Goal: Task Accomplishment & Management: Manage account settings

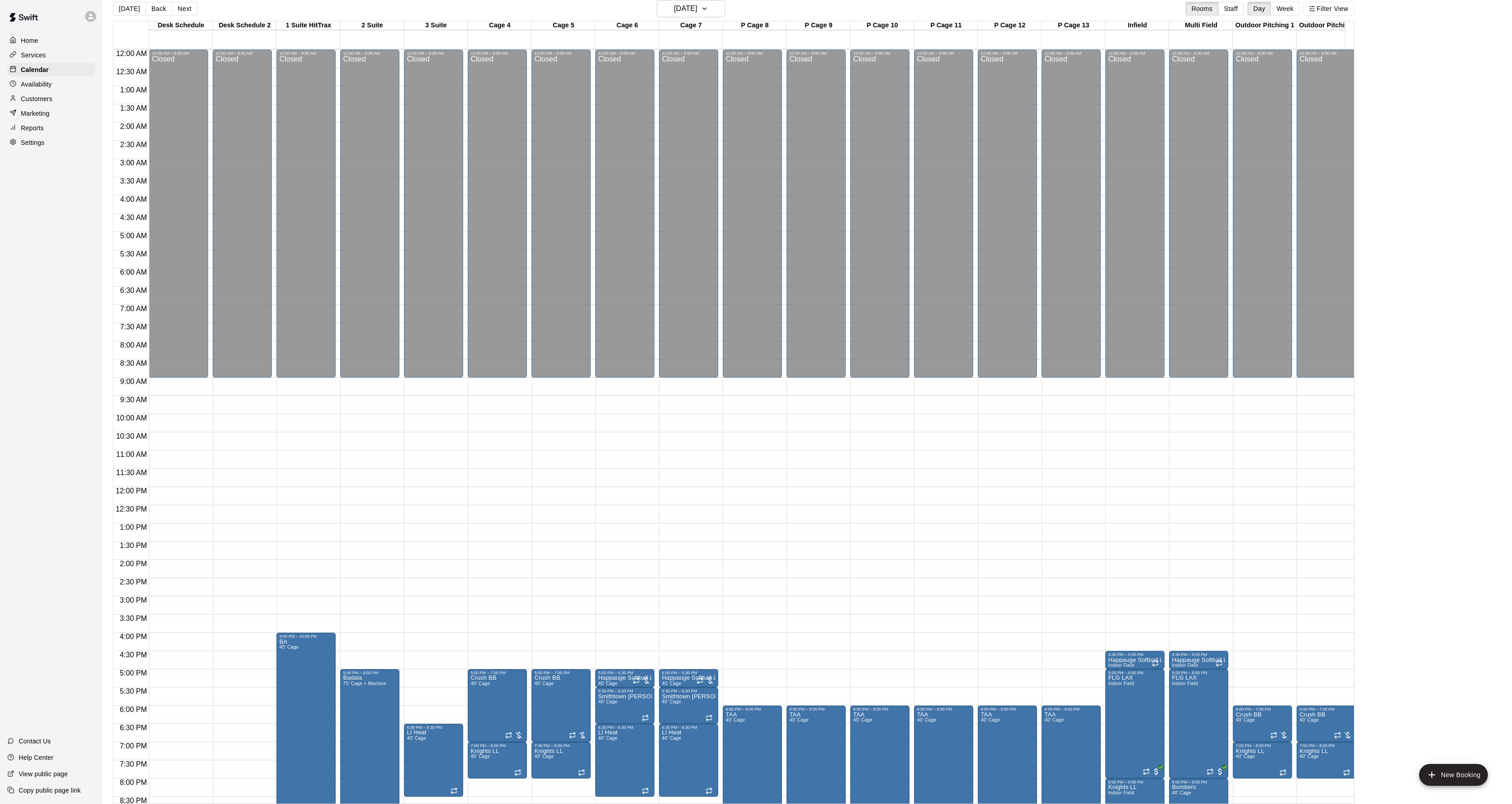
scroll to position [122, 0]
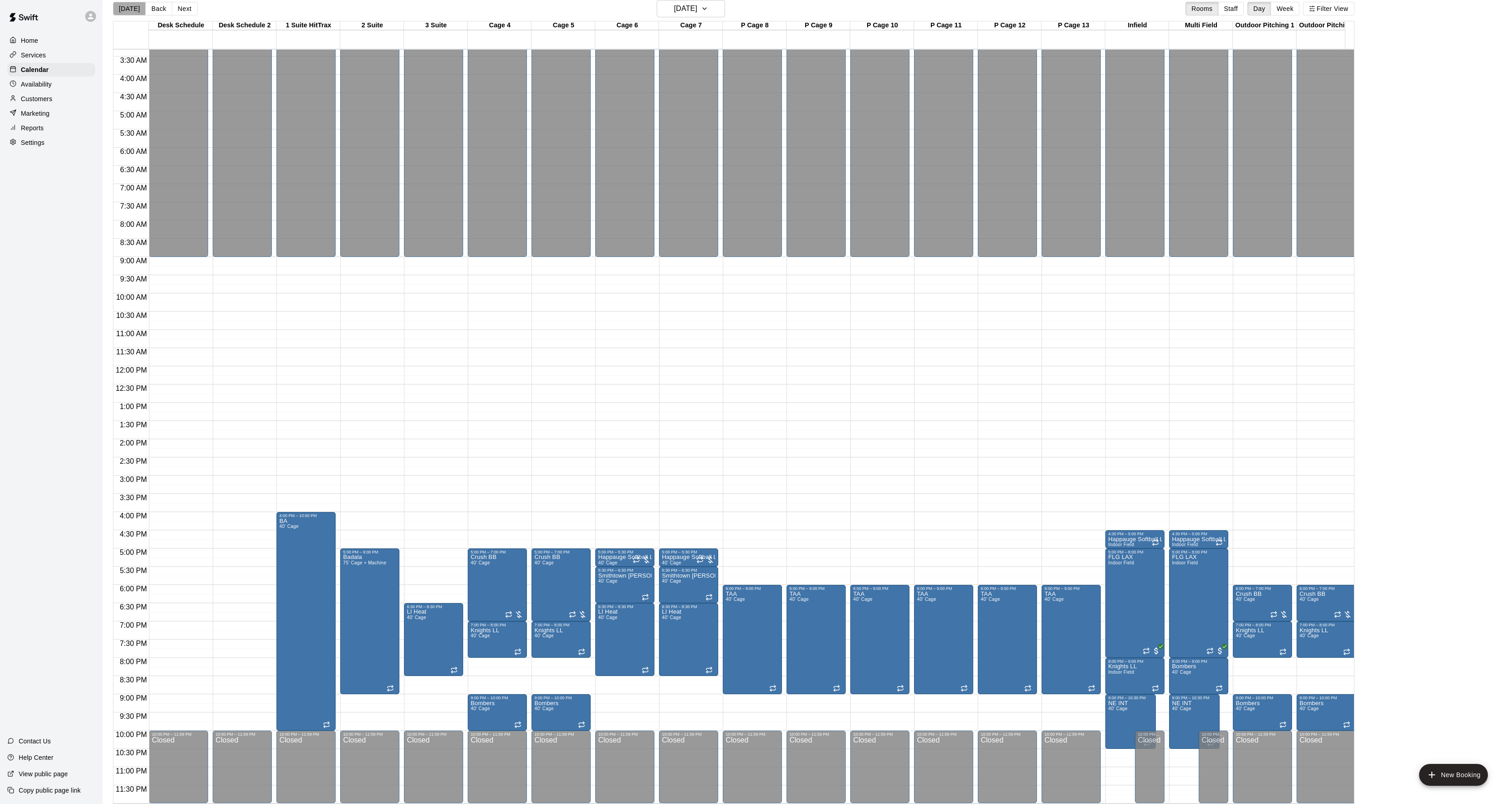
click at [130, 7] on button "[DATE]" at bounding box center [129, 8] width 33 height 14
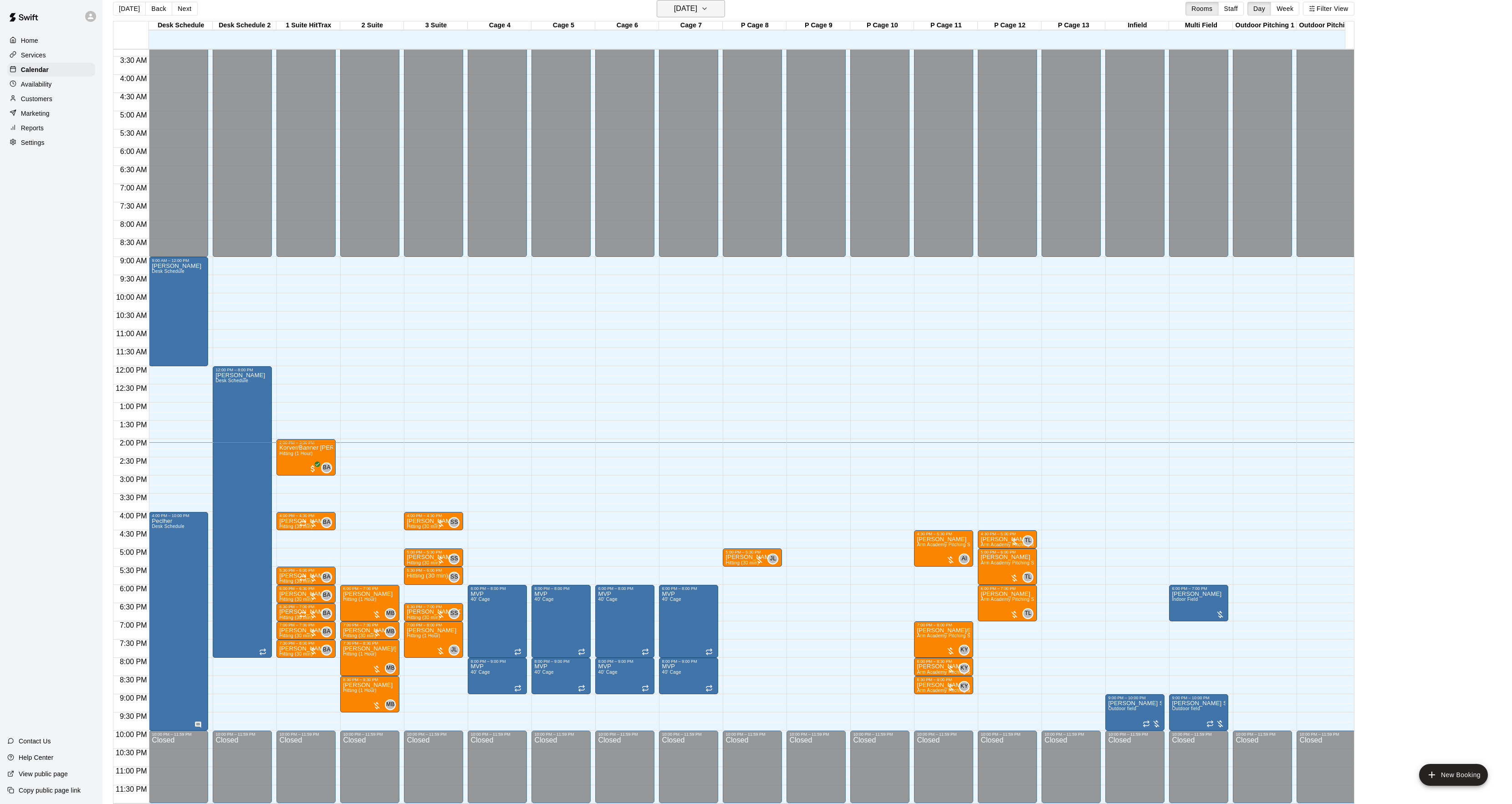
click at [708, 11] on icon "button" at bounding box center [704, 8] width 7 height 11
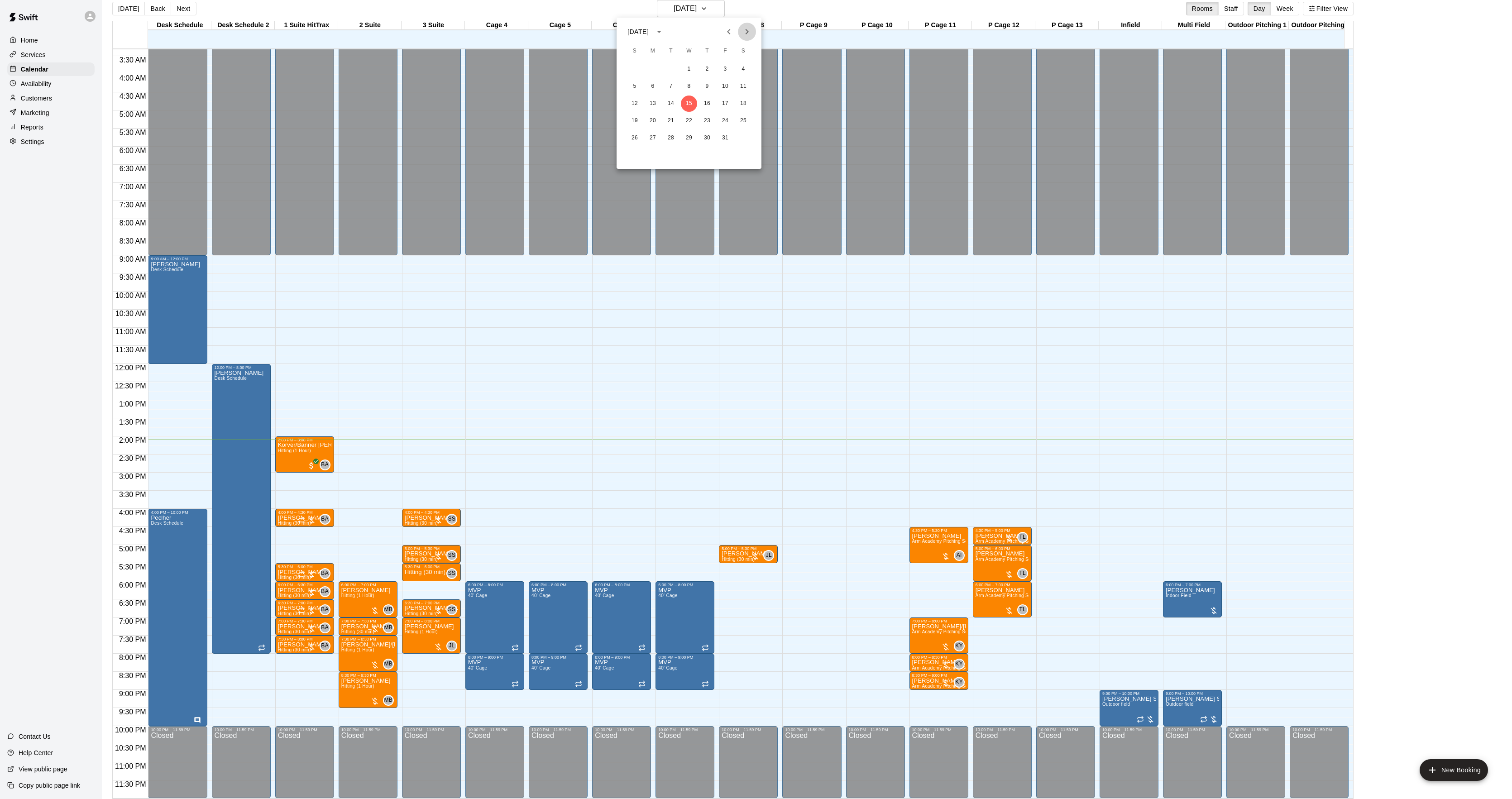
click at [749, 31] on icon "Next month" at bounding box center [747, 32] width 11 height 11
click at [749, 32] on icon "Next month" at bounding box center [747, 32] width 11 height 11
click at [662, 106] on div "11 12 13 14 15 16 17" at bounding box center [689, 104] width 145 height 16
click at [652, 104] on button "12" at bounding box center [653, 104] width 16 height 16
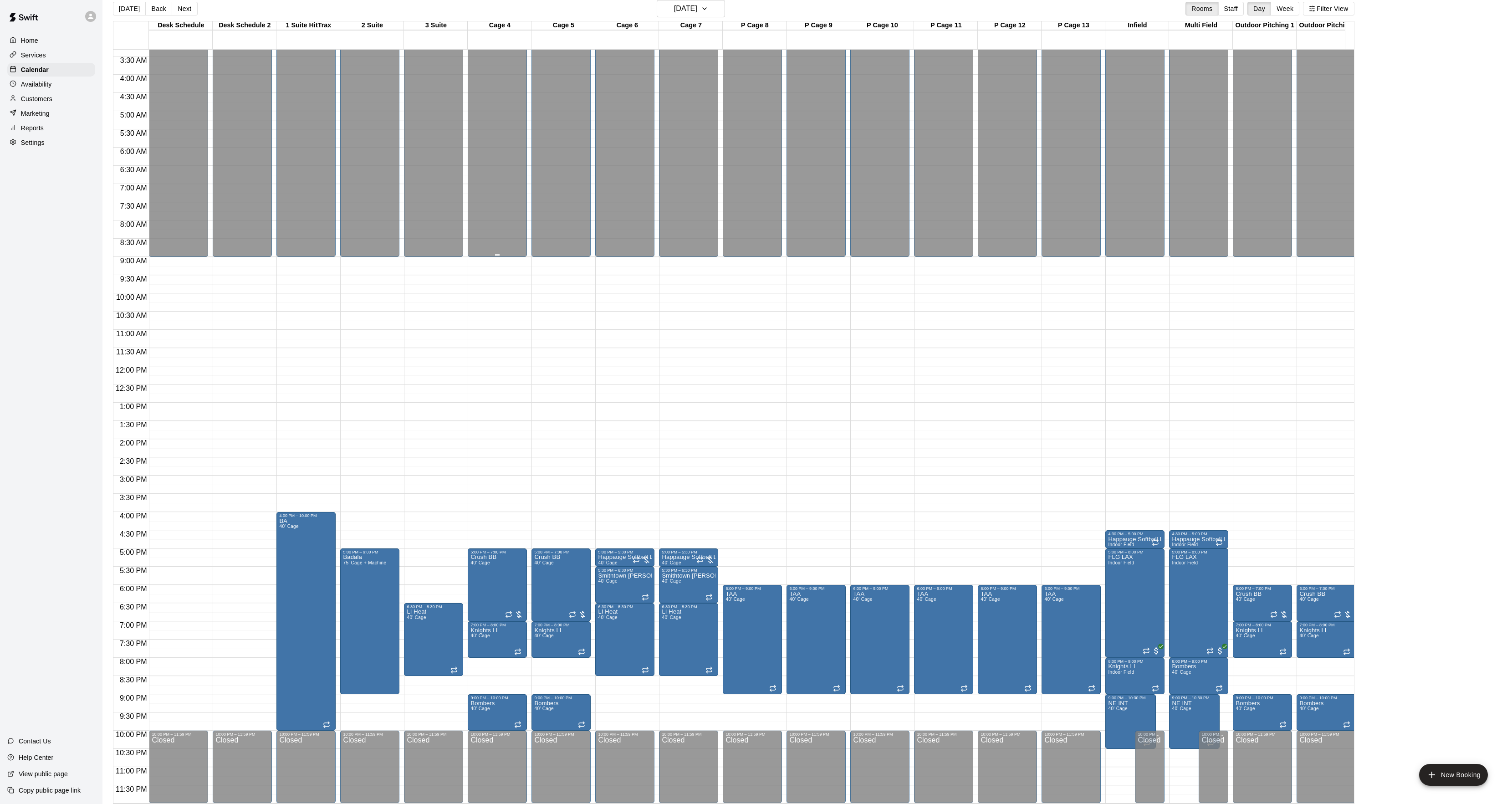
drag, startPoint x: 192, startPoint y: 10, endPoint x: 502, endPoint y: 229, distance: 379.6
click at [502, 229] on div "[DATE] Back [DATE][DATE] Rooms Staff Day Week Filter View Desk Schedule 12 Mon …" at bounding box center [733, 402] width 1241 height 804
click at [187, 10] on button "Next" at bounding box center [184, 8] width 25 height 14
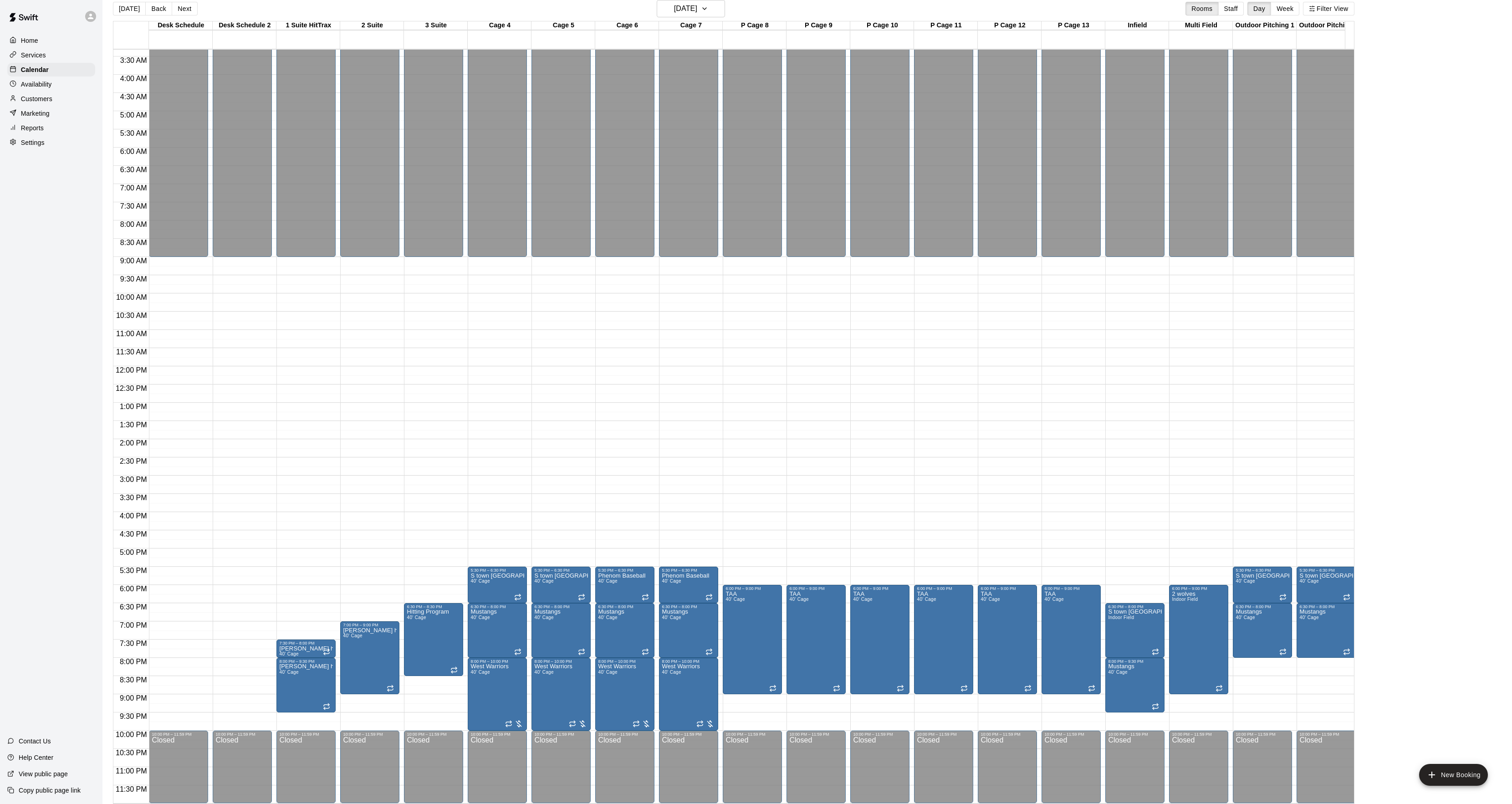
drag, startPoint x: 187, startPoint y: 10, endPoint x: 303, endPoint y: 21, distance: 116.5
click at [288, 22] on div "[DATE] Back [DATE][DATE] Rooms Staff Day Week Filter View Desk Schedule 13 Tue …" at bounding box center [733, 402] width 1241 height 804
click at [175, 2] on button "Next" at bounding box center [184, 8] width 25 height 14
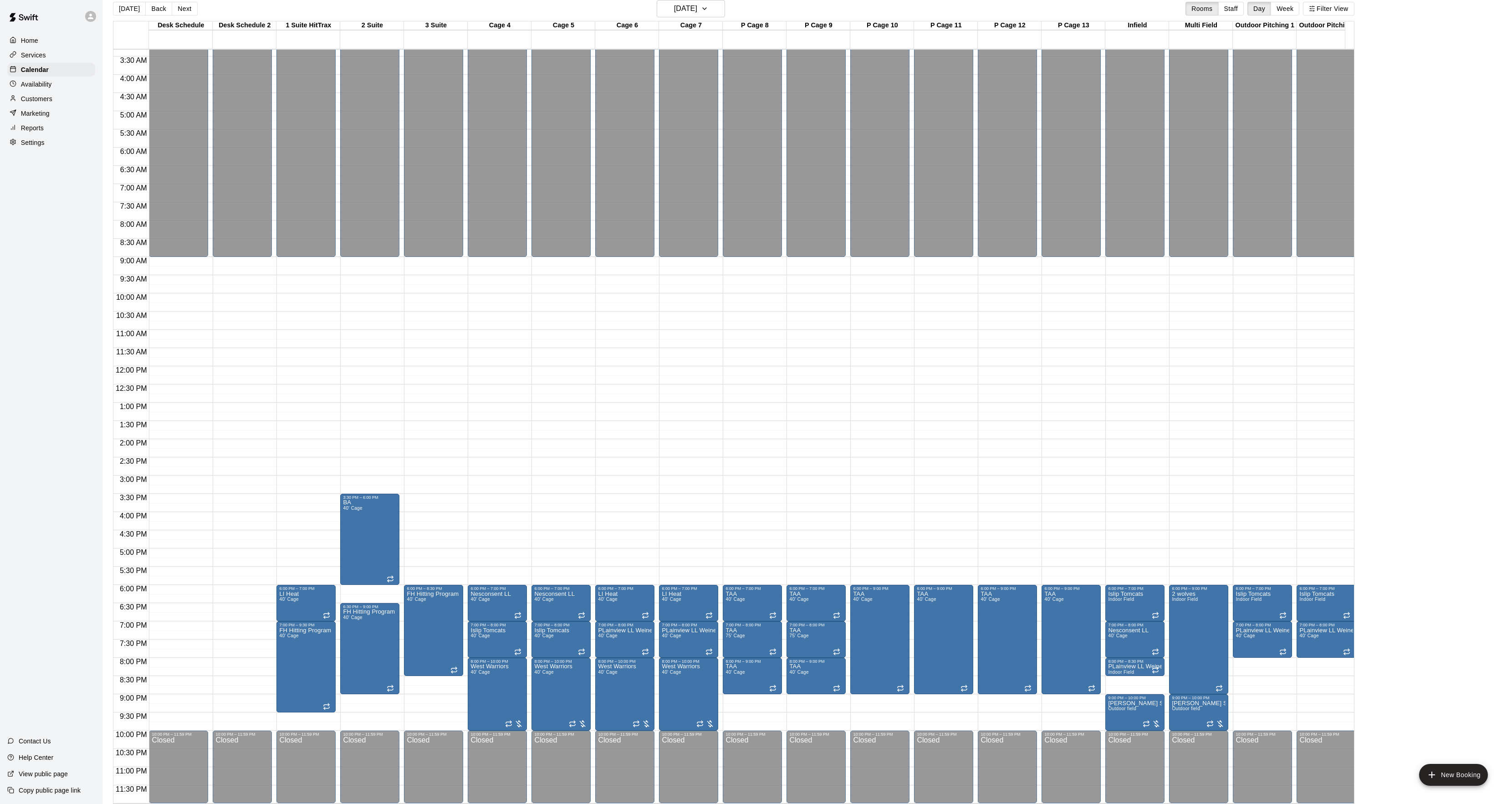
click at [181, 17] on div "[DATE] Back [DATE][DATE] Rooms Staff Day Week Filter View" at bounding box center [733, 10] width 1241 height 21
click at [181, 5] on button "Next" at bounding box center [184, 8] width 25 height 14
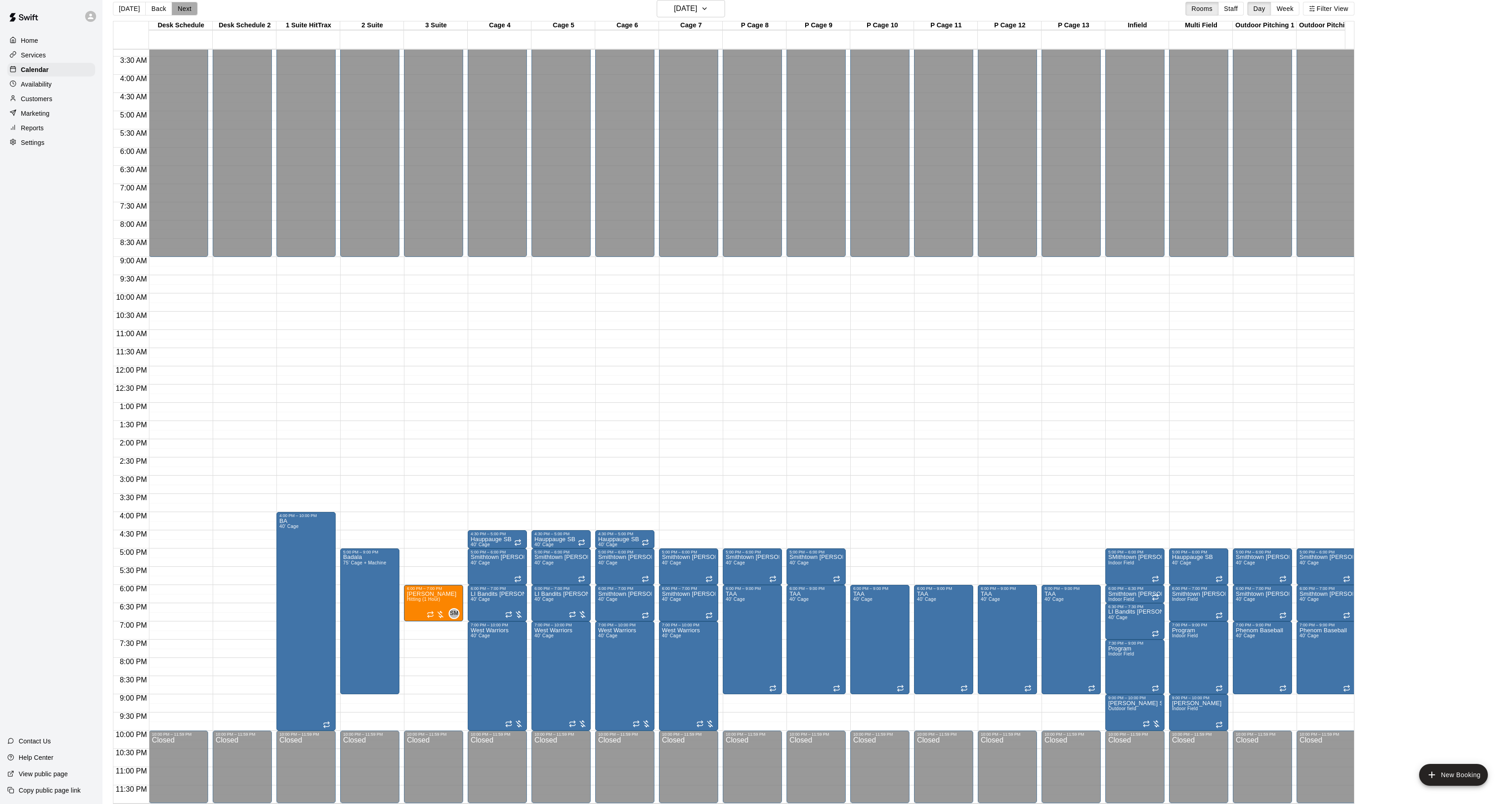
click at [181, 5] on button "Next" at bounding box center [184, 8] width 25 height 14
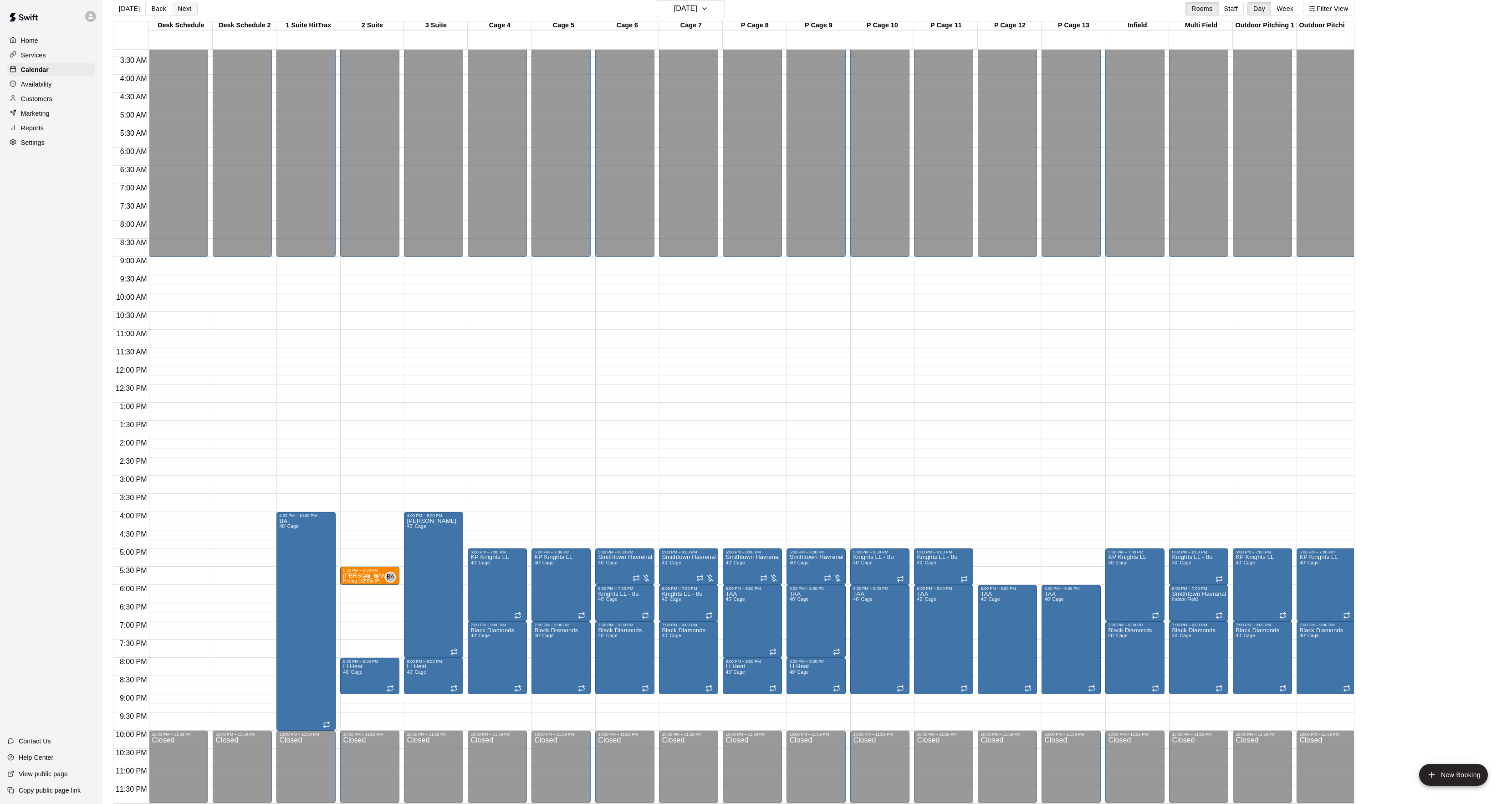
click at [186, 7] on button "Next" at bounding box center [184, 8] width 25 height 14
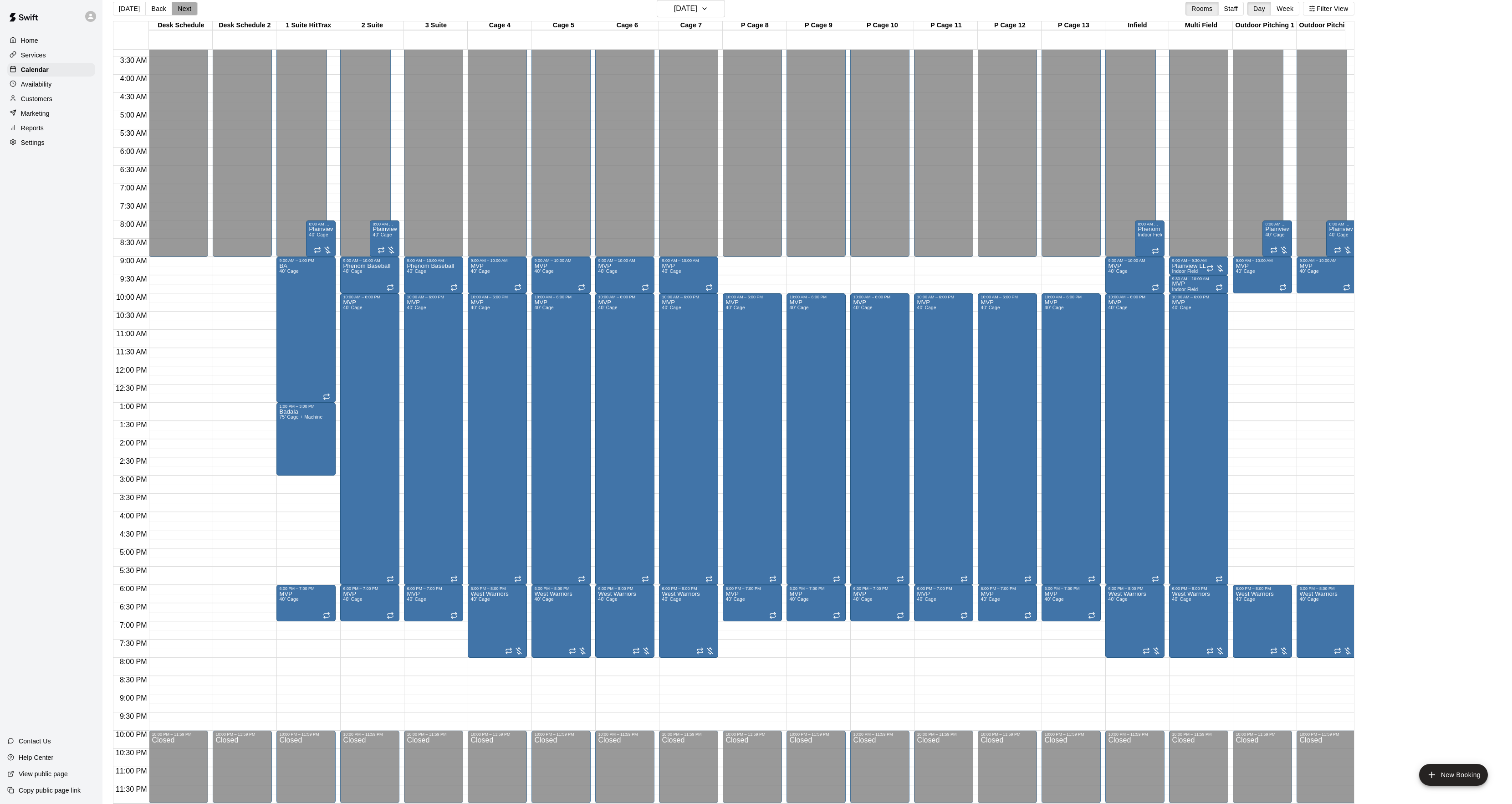
click at [186, 7] on button "Next" at bounding box center [184, 8] width 25 height 14
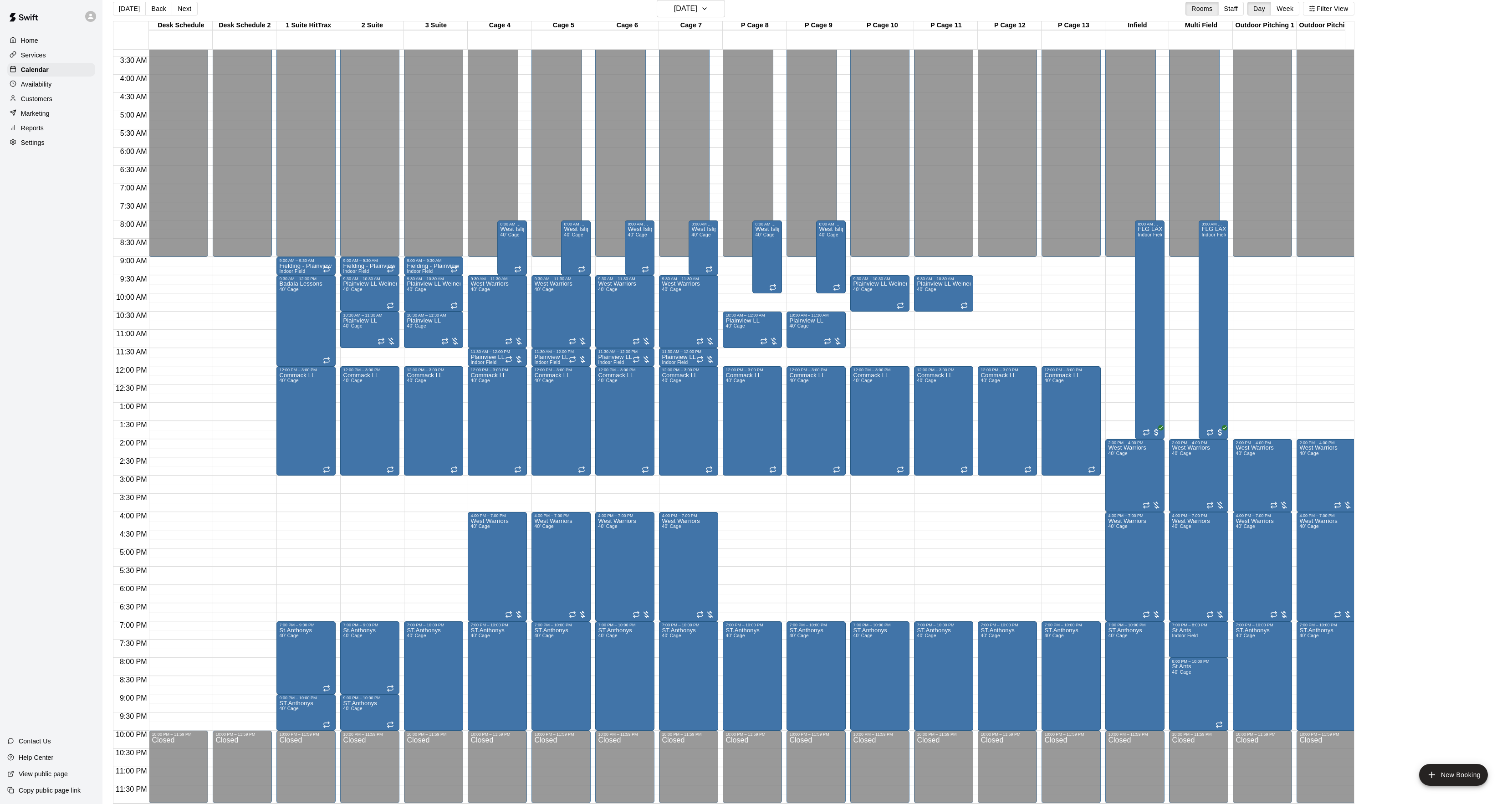
drag, startPoint x: 186, startPoint y: 7, endPoint x: 177, endPoint y: 12, distance: 10.3
click at [182, 12] on button "Next" at bounding box center [184, 8] width 25 height 14
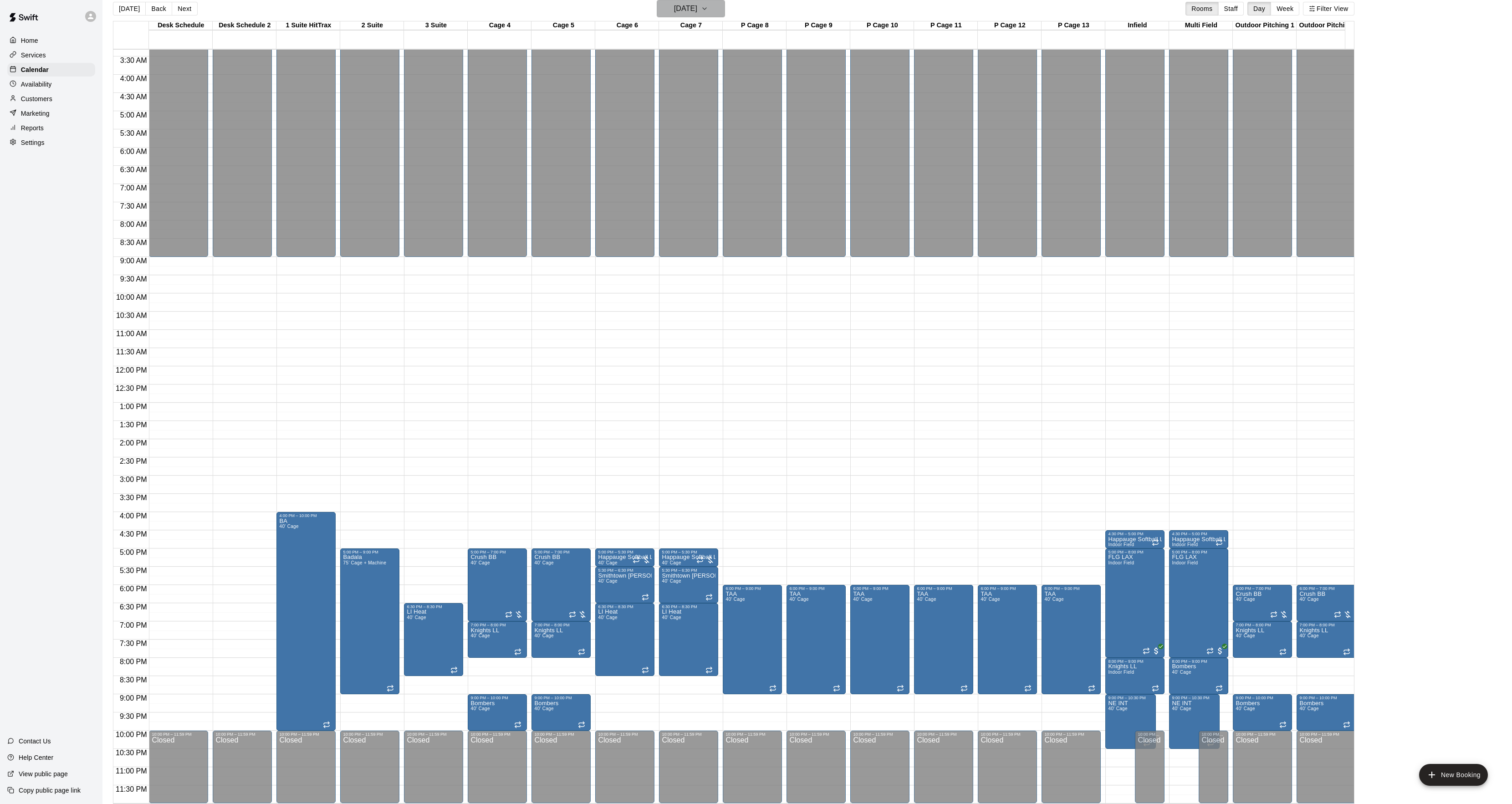
drag, startPoint x: 675, startPoint y: 4, endPoint x: 692, endPoint y: -5, distance: 19.2
click at [692, 0] on html "Home Services Calendar Availability Customers Marketing Reports Settings Contac…" at bounding box center [756, 398] width 1512 height 819
click at [184, 17] on div "[DATE] Back [DATE][DATE] Rooms Staff Day Week Filter View" at bounding box center [733, 10] width 1241 height 21
click at [181, 8] on button "Next" at bounding box center [184, 8] width 25 height 14
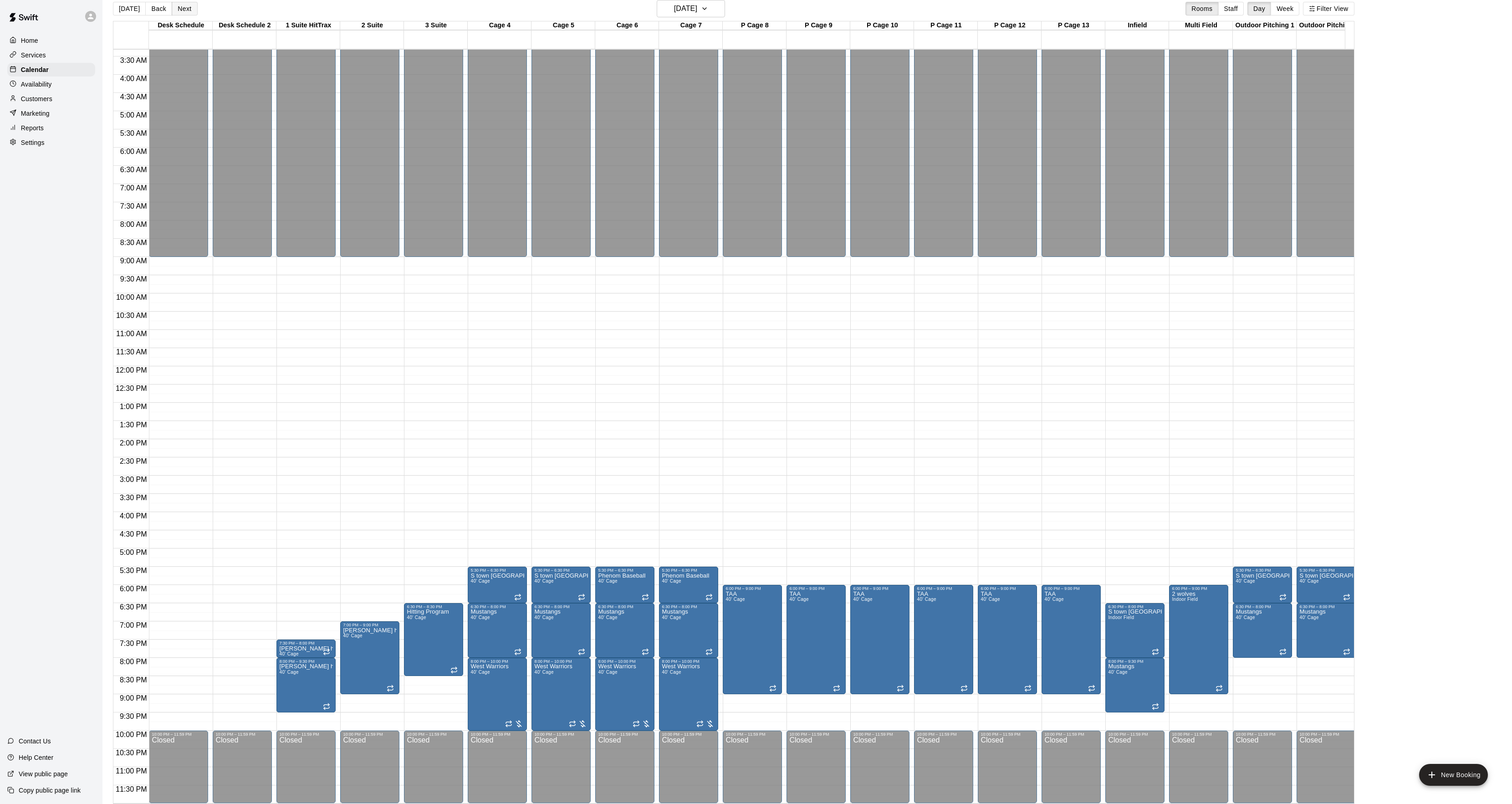
click at [177, 15] on button "Next" at bounding box center [184, 8] width 25 height 14
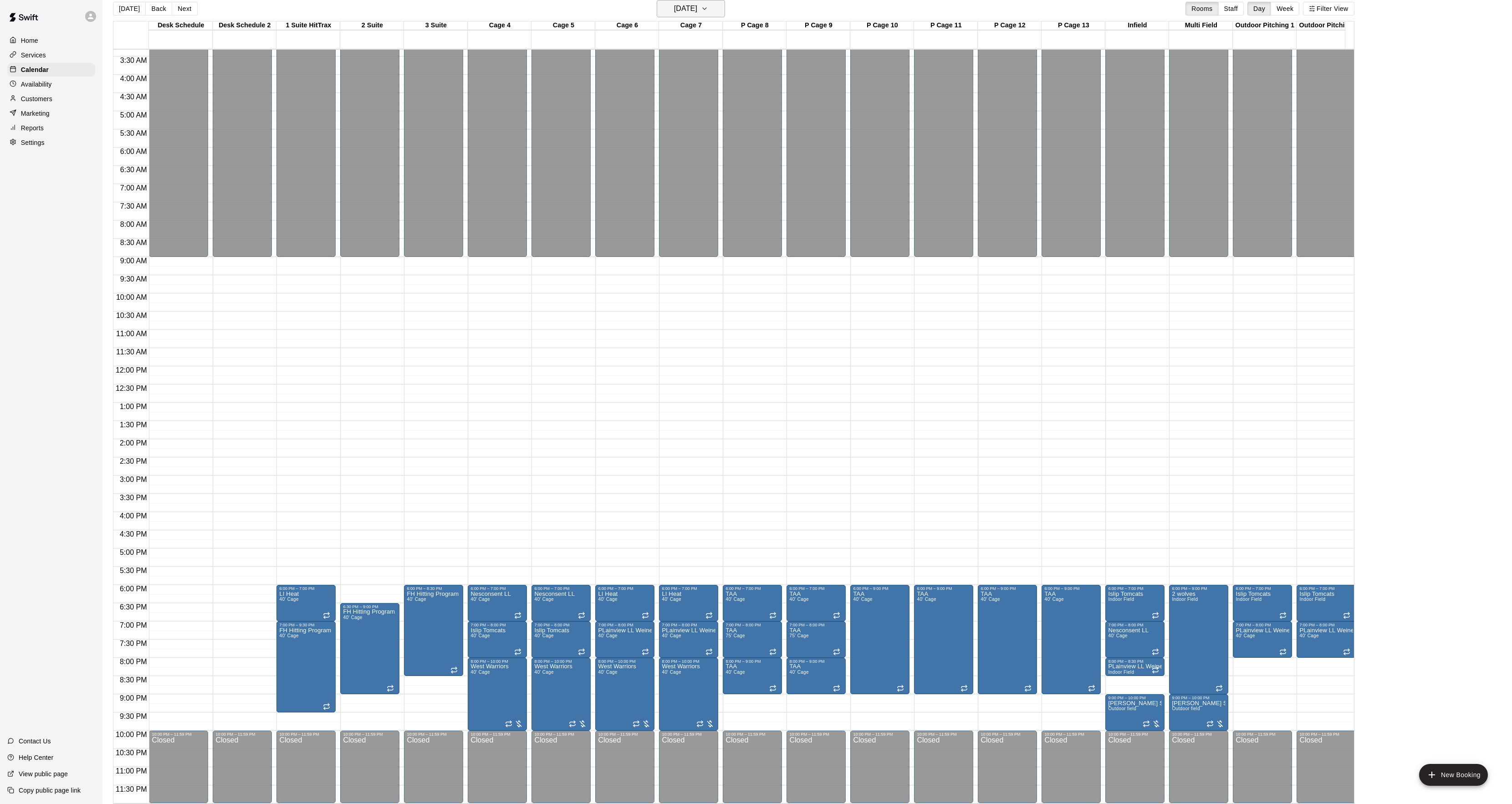
click at [674, 2] on h6 "[DATE]" at bounding box center [685, 9] width 23 height 13
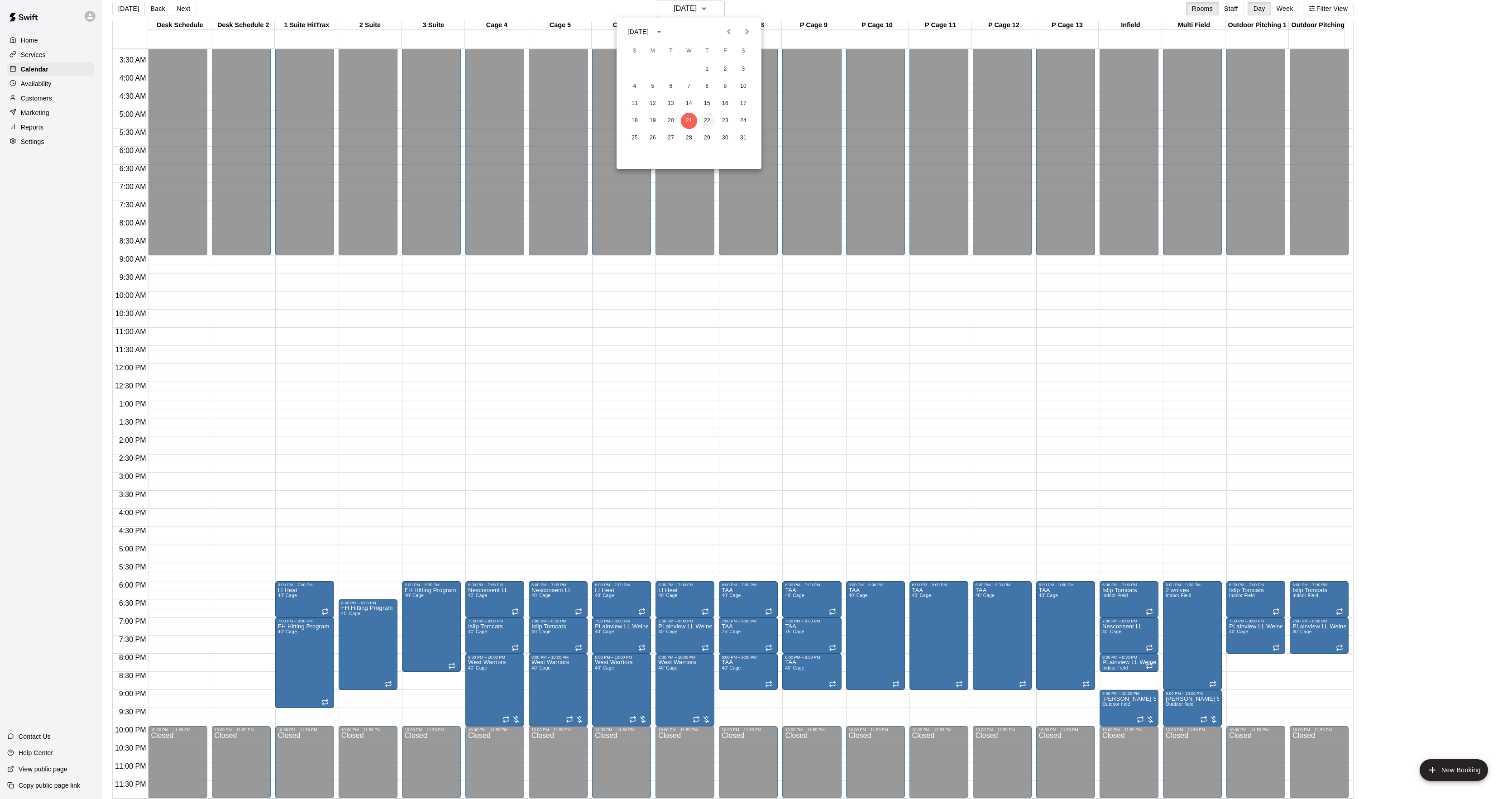
click at [708, 118] on button "22" at bounding box center [707, 121] width 16 height 16
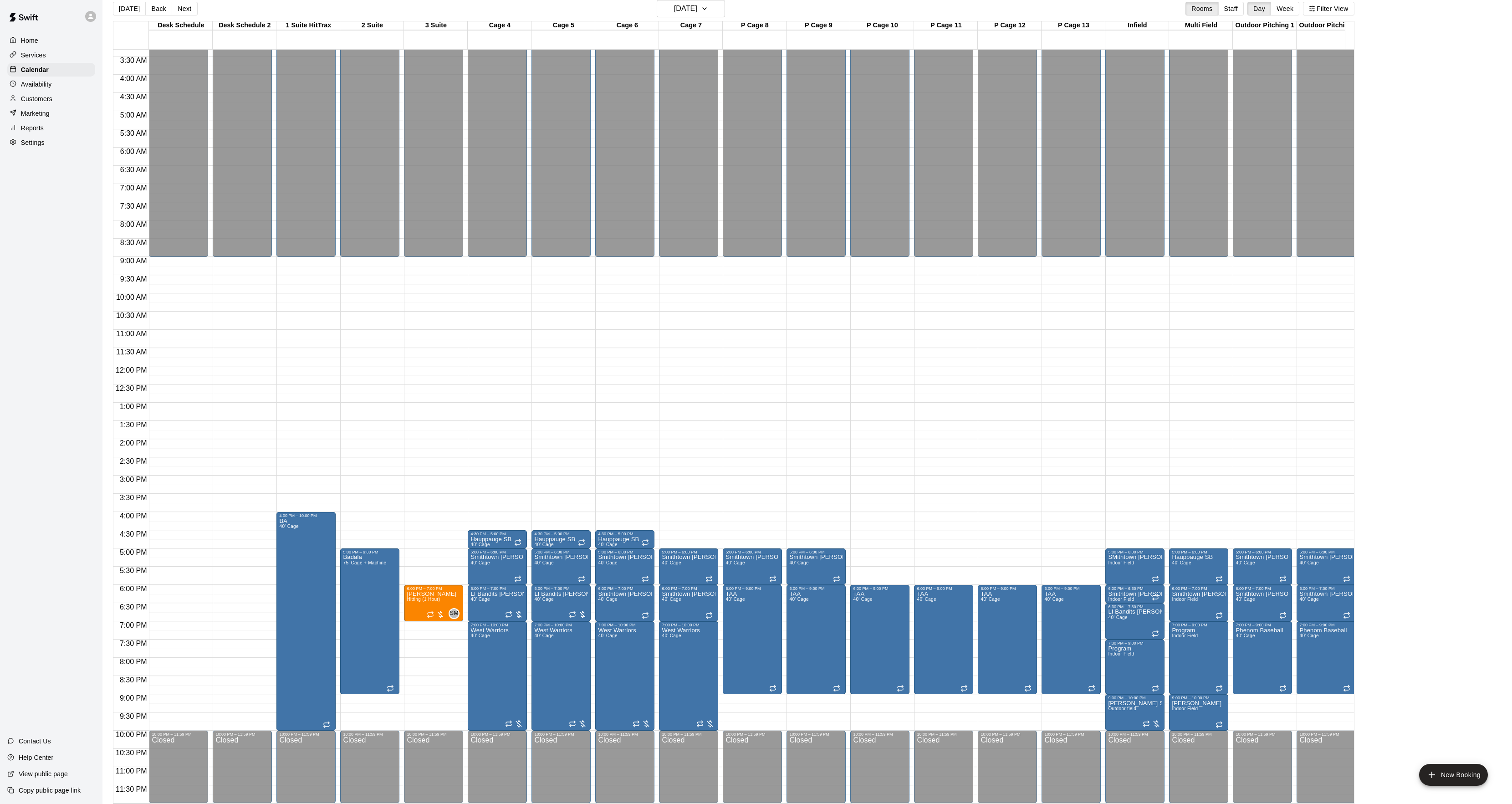
click at [682, 37] on div at bounding box center [691, 35] width 64 height 9
click at [689, 15] on h6 "[DATE]" at bounding box center [685, 9] width 23 height 13
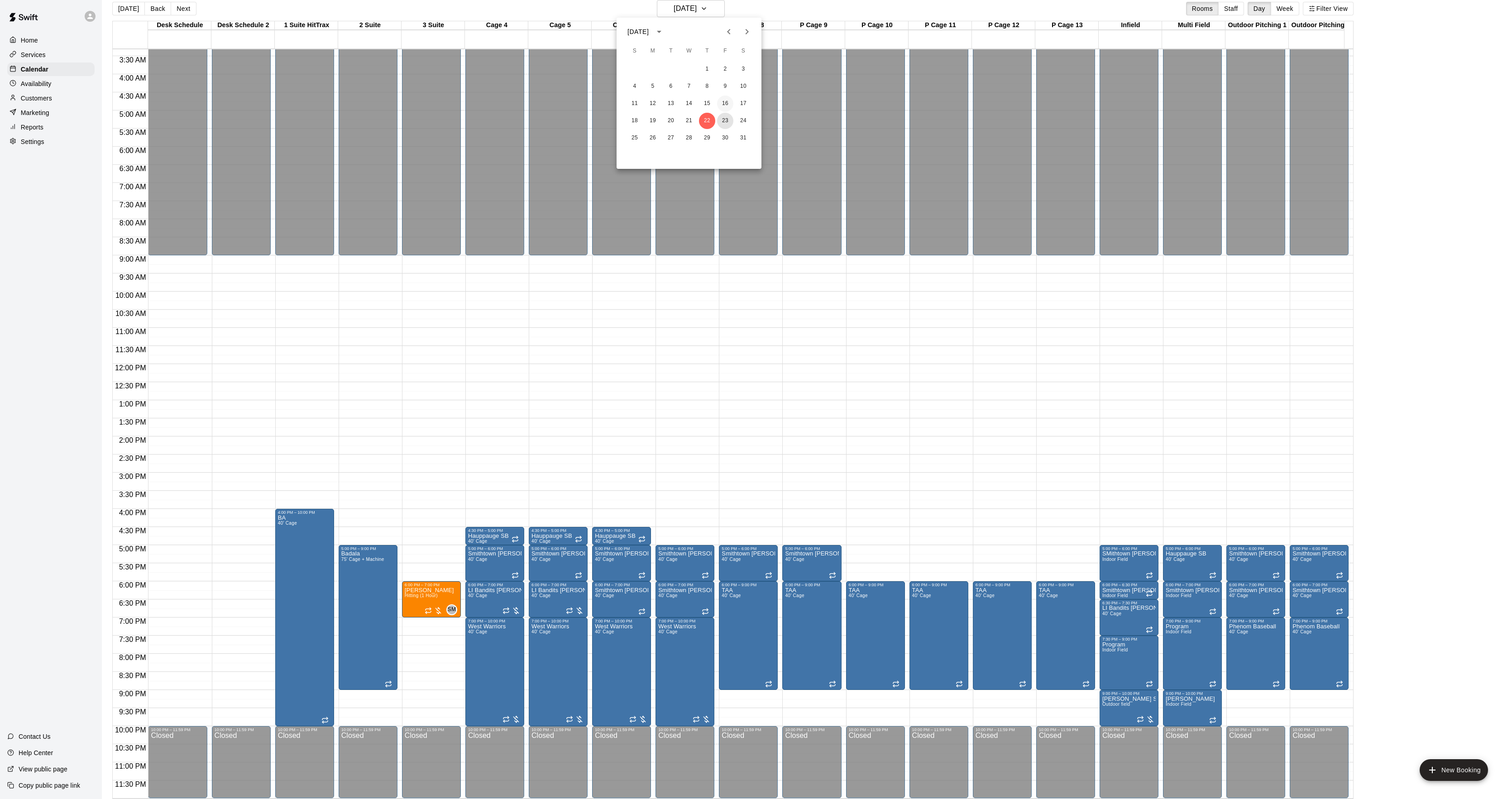
click at [728, 114] on button "23" at bounding box center [725, 121] width 16 height 16
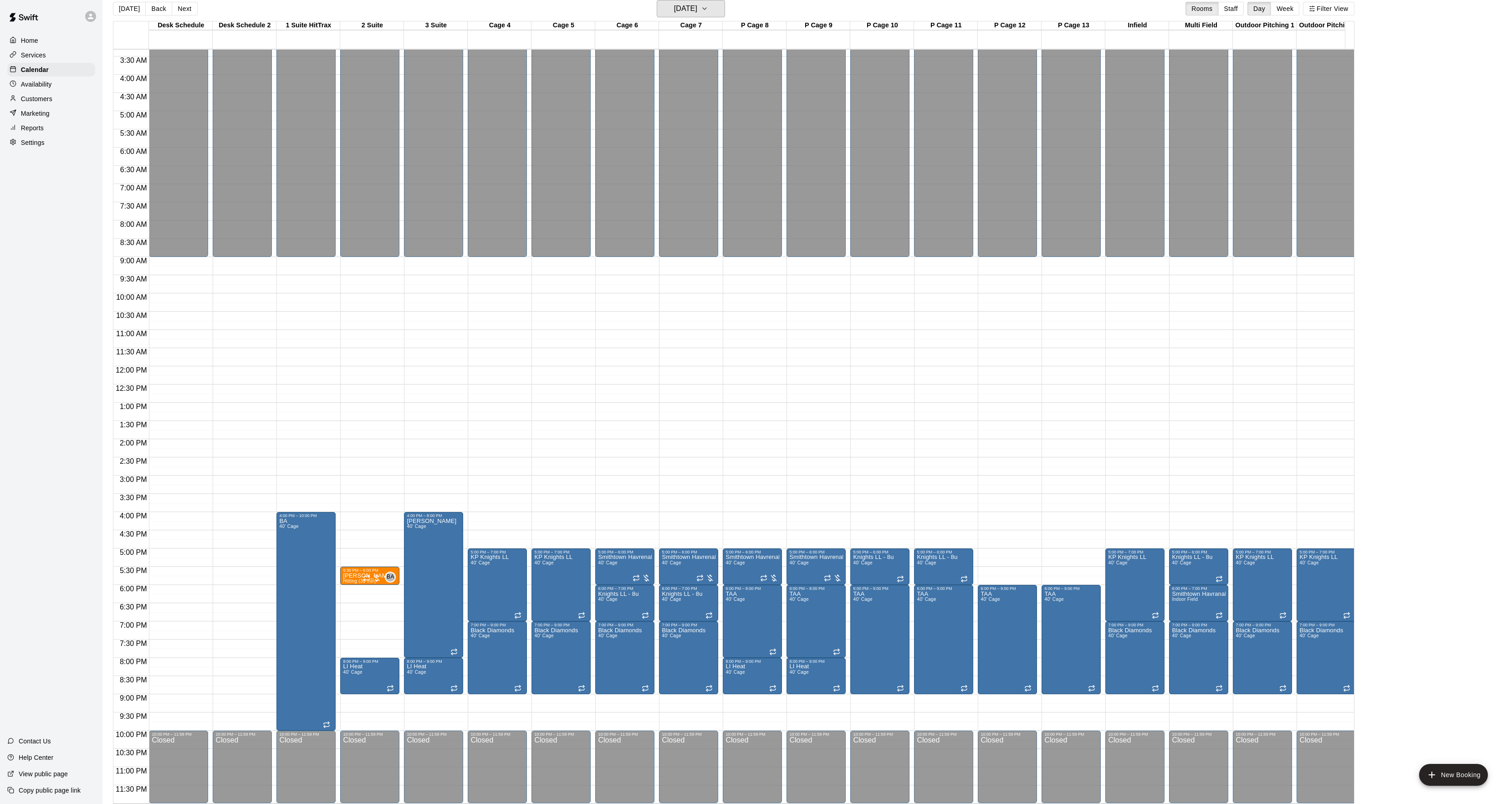
click at [685, 11] on h6 "[DATE]" at bounding box center [685, 9] width 23 height 13
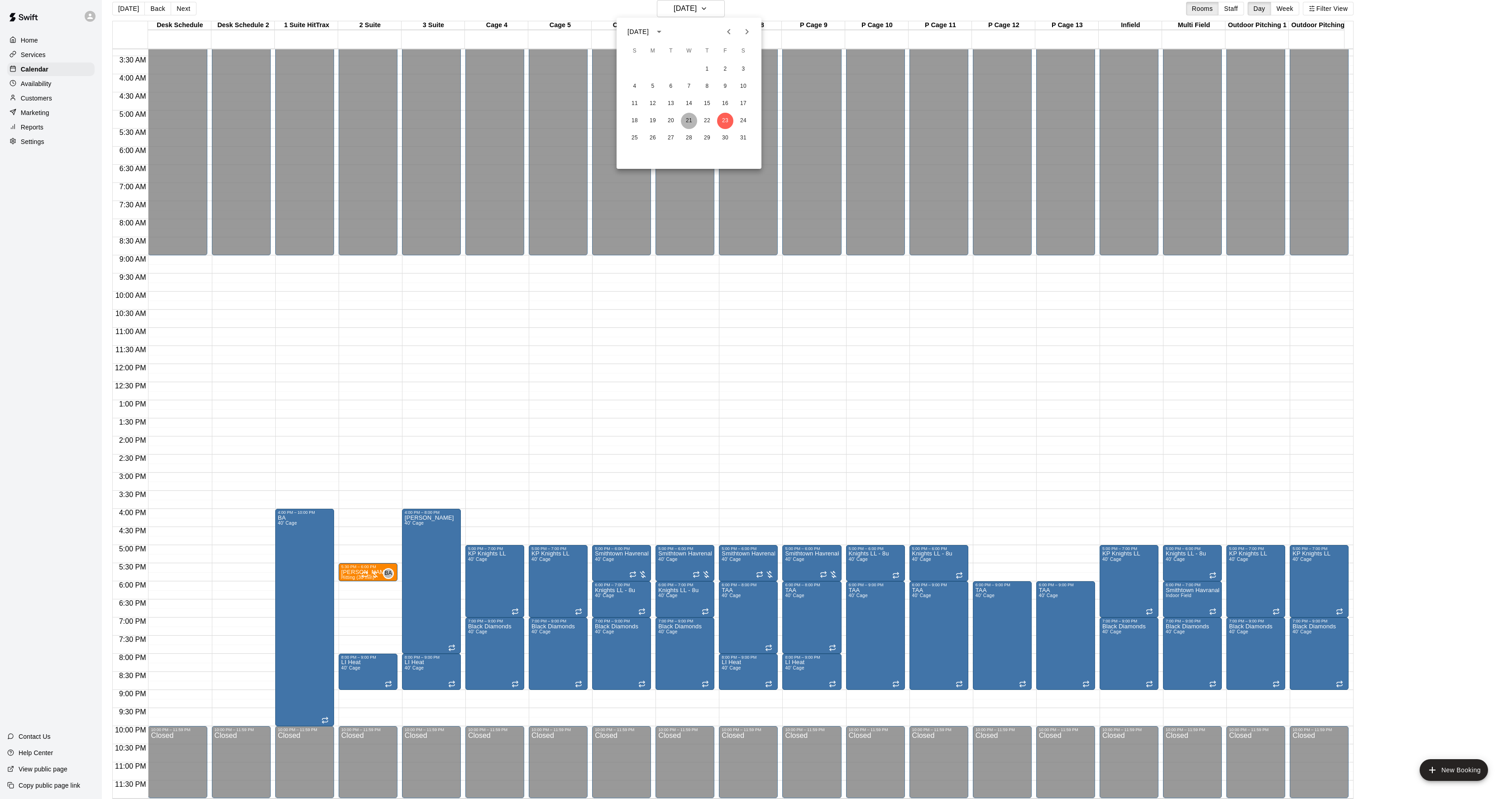
click at [688, 118] on button "21" at bounding box center [689, 121] width 16 height 16
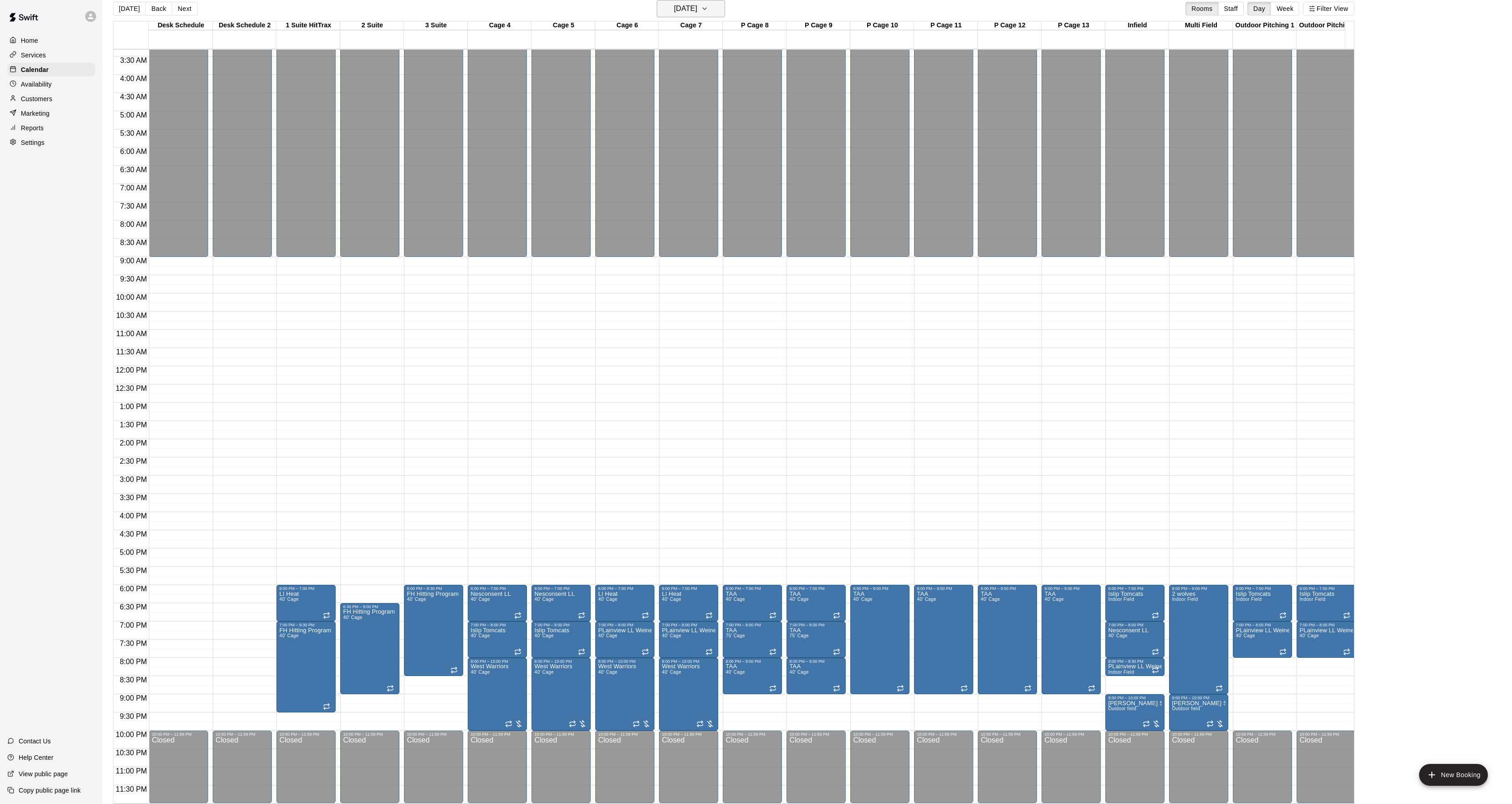
click at [693, 9] on h6 "[DATE]" at bounding box center [685, 9] width 23 height 13
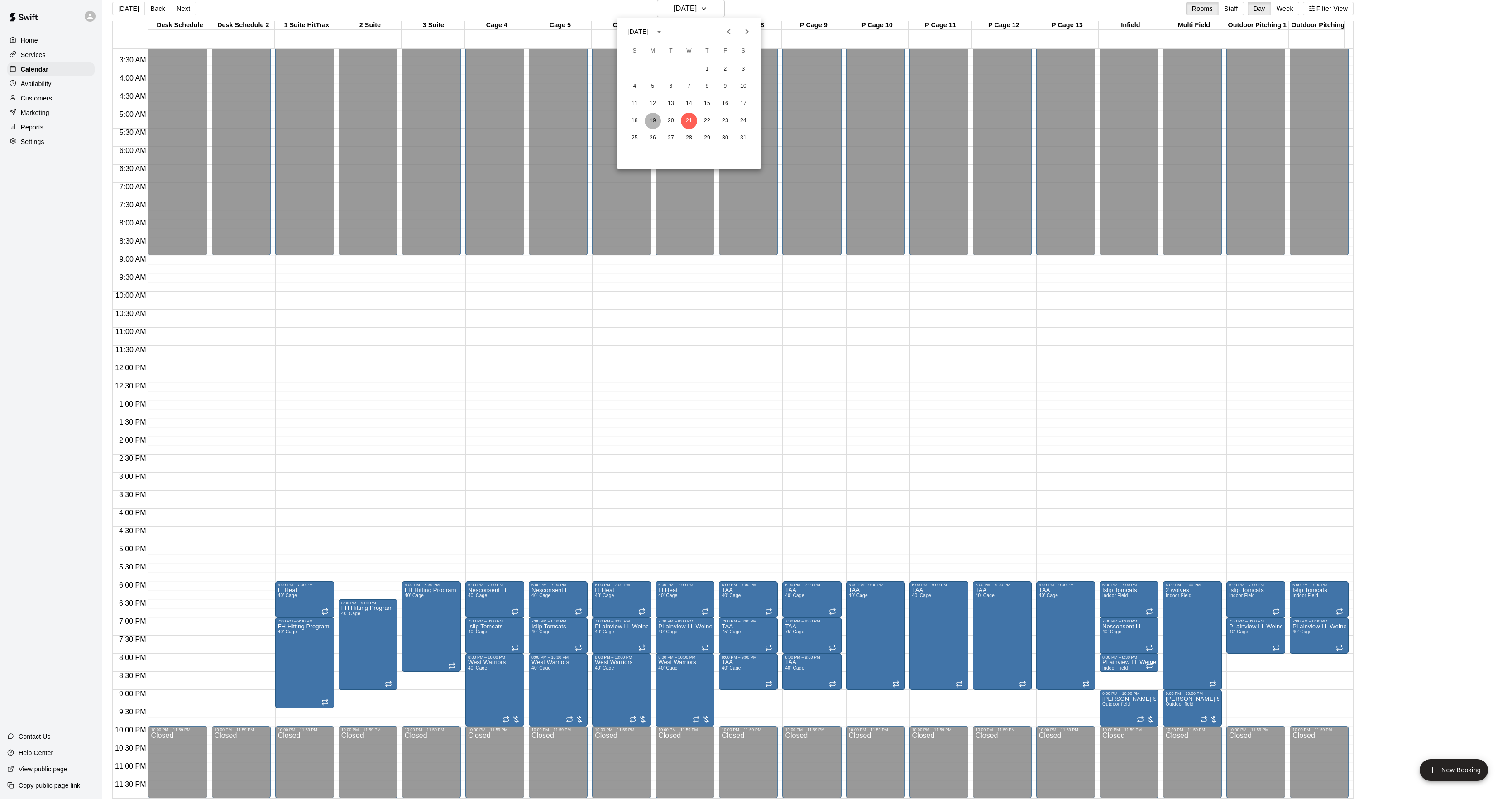
click at [658, 122] on button "19" at bounding box center [653, 121] width 16 height 16
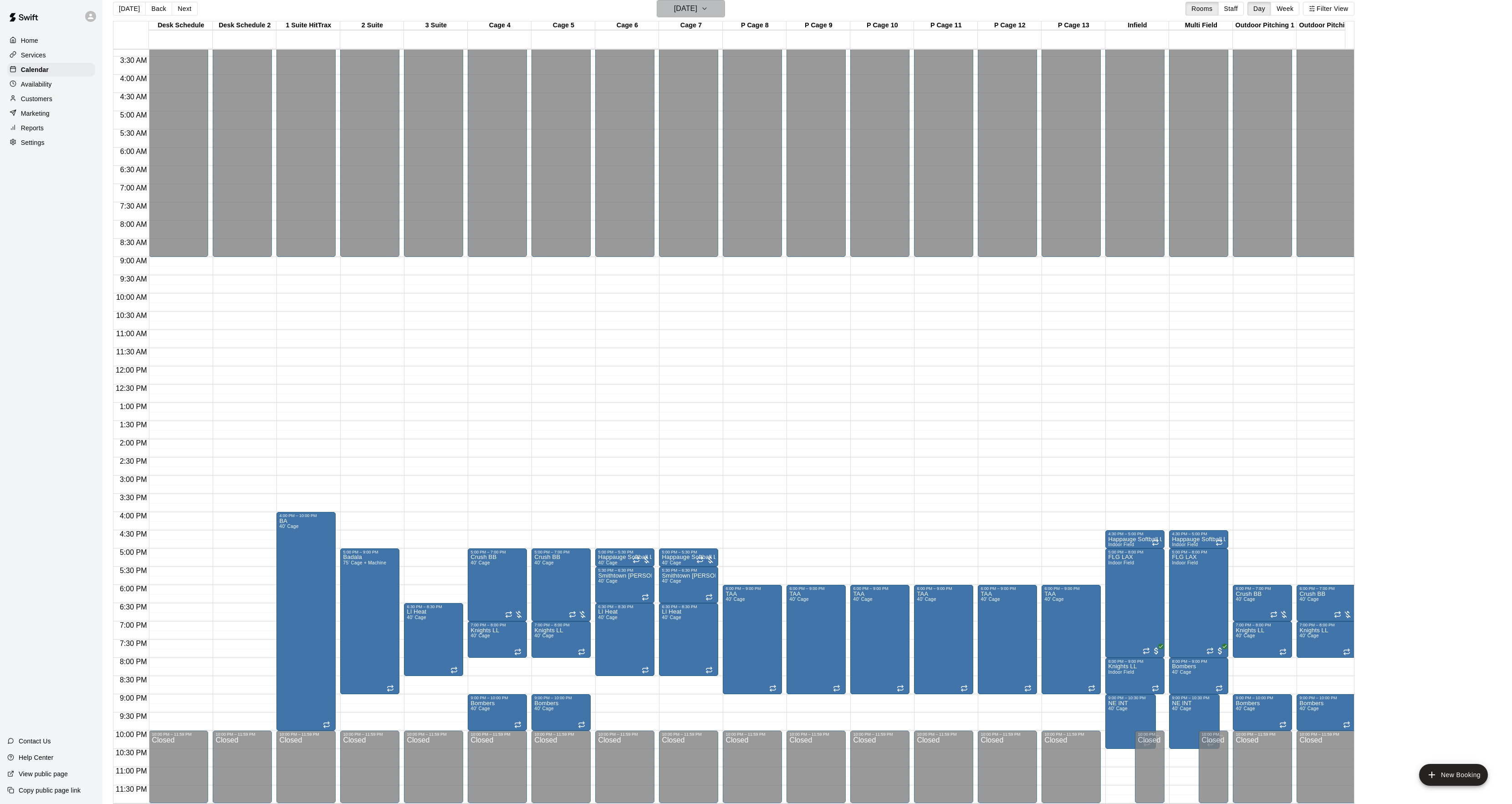
click at [691, 15] on button "[DATE]" at bounding box center [691, 8] width 68 height 17
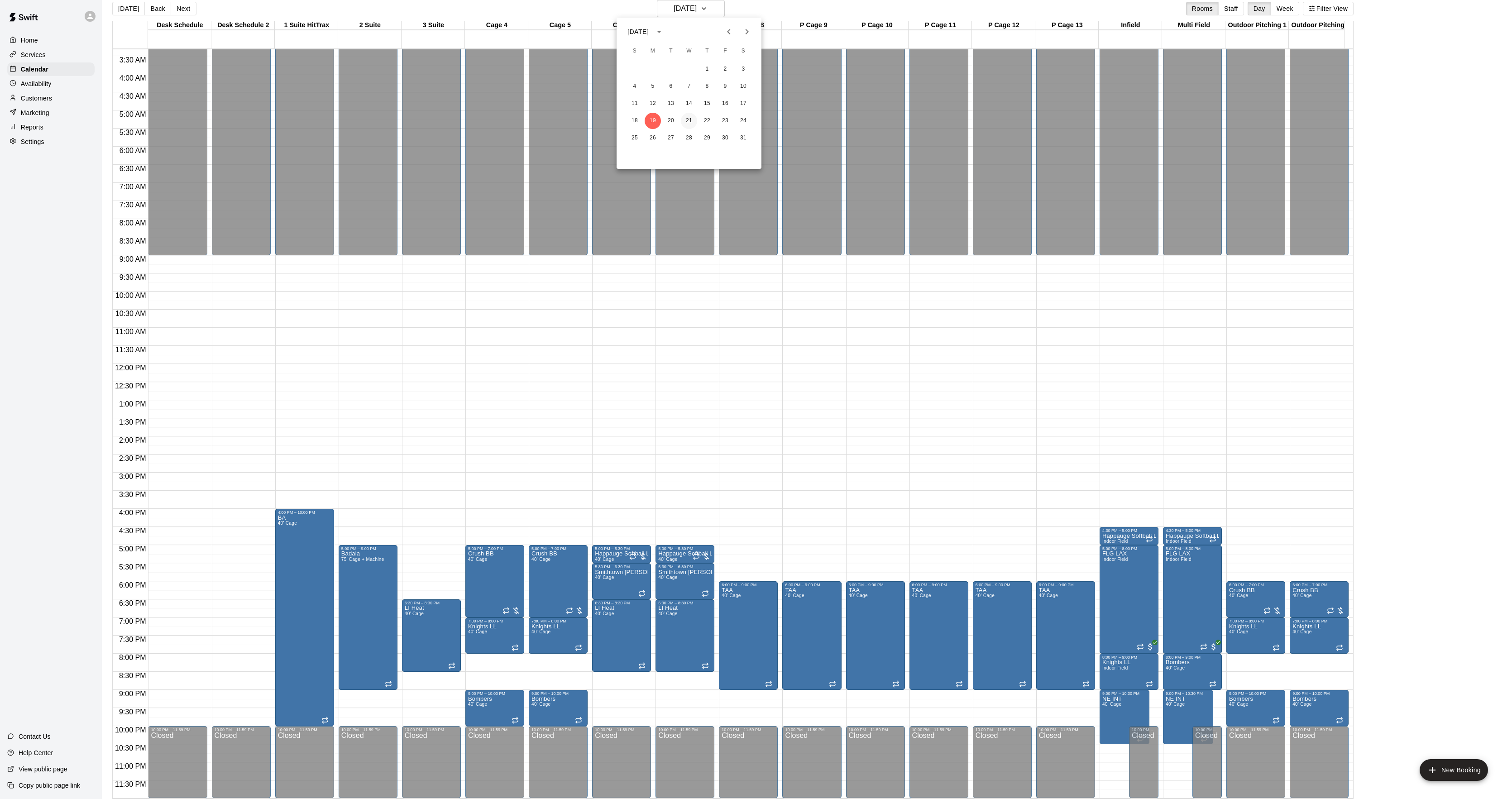
click at [690, 117] on button "21" at bounding box center [689, 121] width 16 height 16
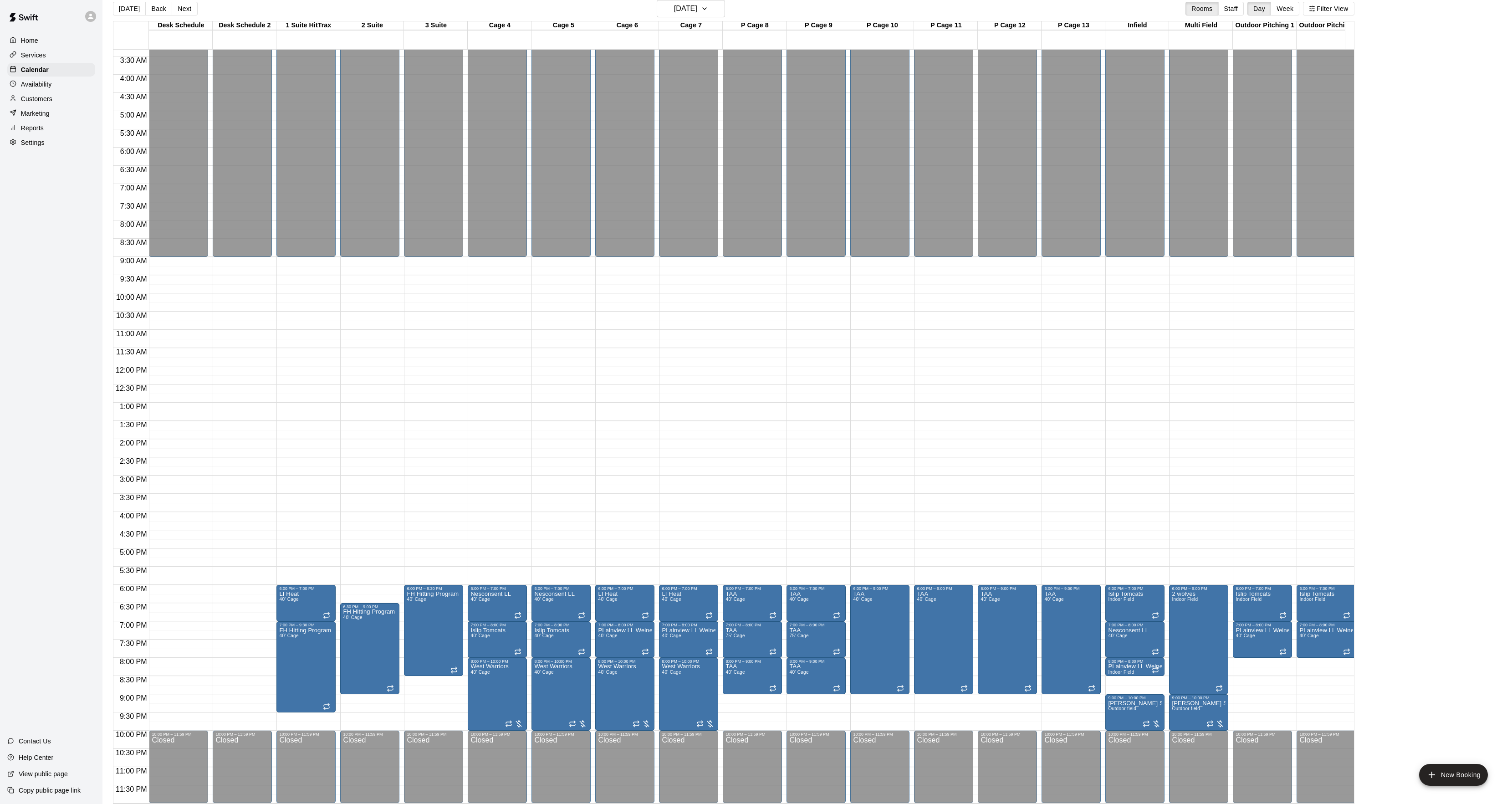
click at [110, 11] on div "[DATE] Back [DATE][DATE] Rooms Staff Day Week Filter View Desk Schedule 21 Wed …" at bounding box center [734, 402] width 1255 height 804
click at [123, 6] on button "[DATE]" at bounding box center [129, 8] width 33 height 14
